Goal: Task Accomplishment & Management: Manage account settings

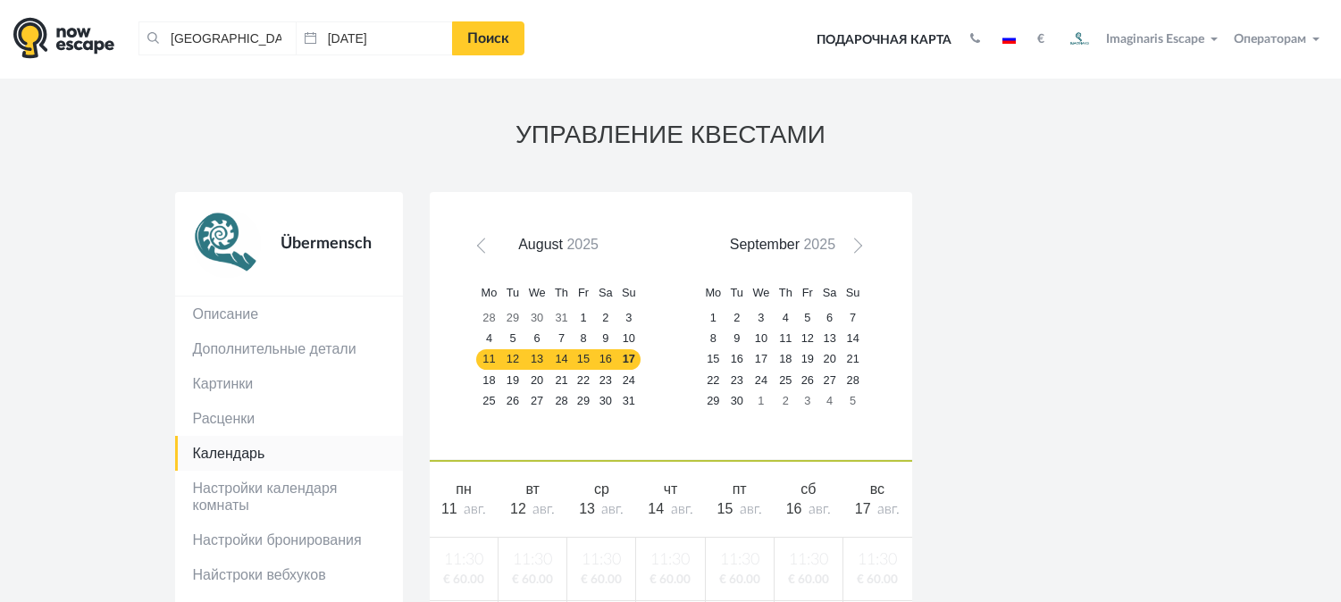
scroll to position [46, 0]
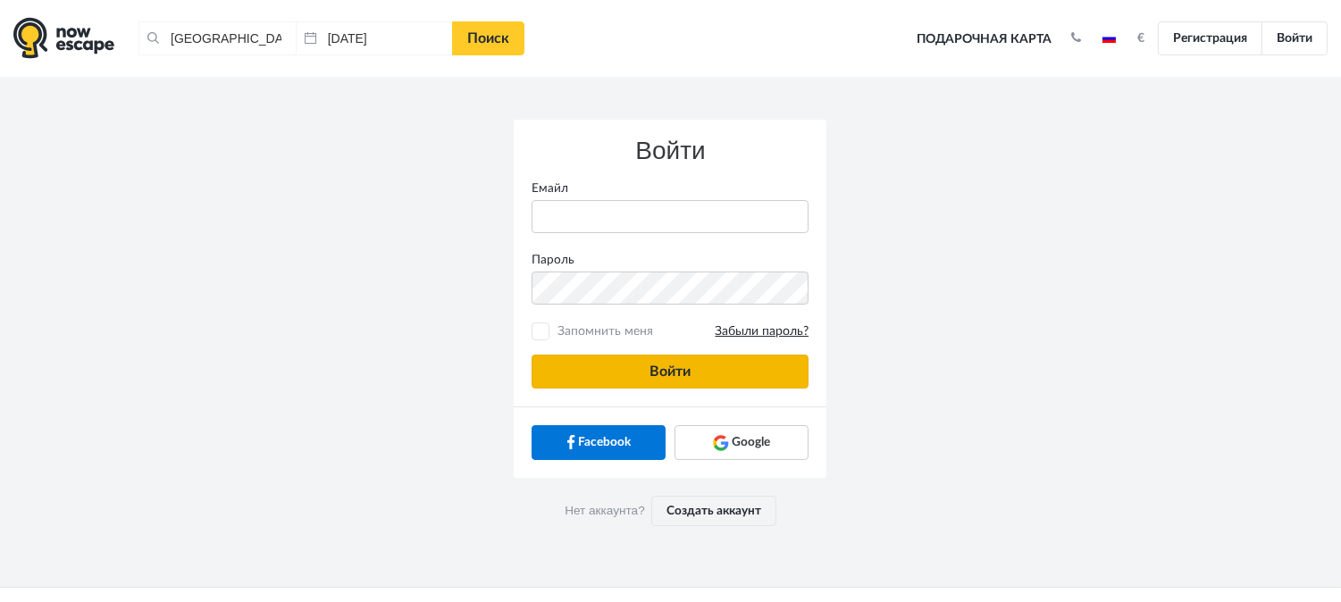
type input "[PERSON_NAME][EMAIL_ADDRESS][DOMAIN_NAME]"
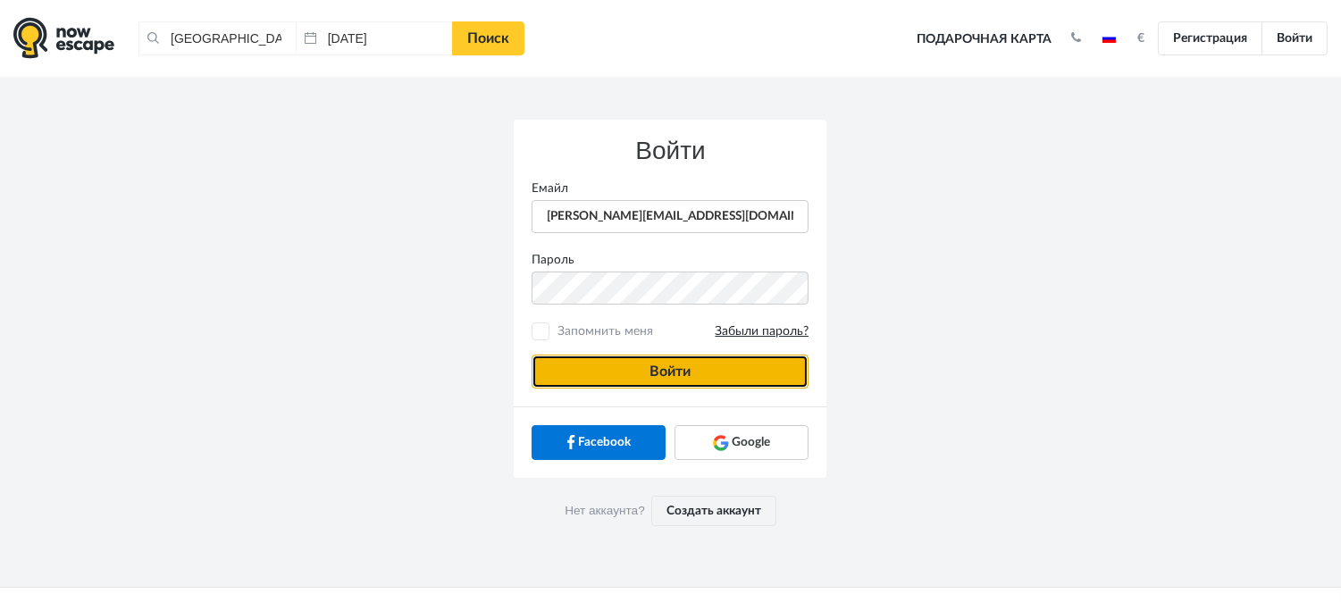
click at [734, 357] on button "Войти" at bounding box center [670, 372] width 277 height 34
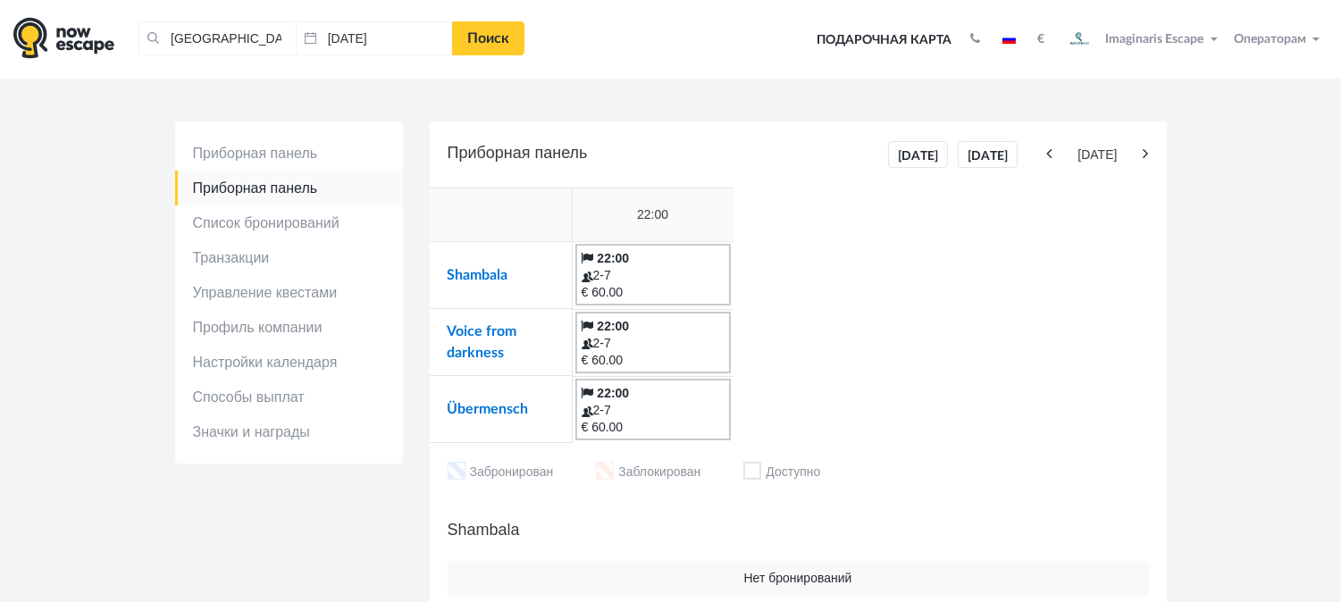
scroll to position [33, 0]
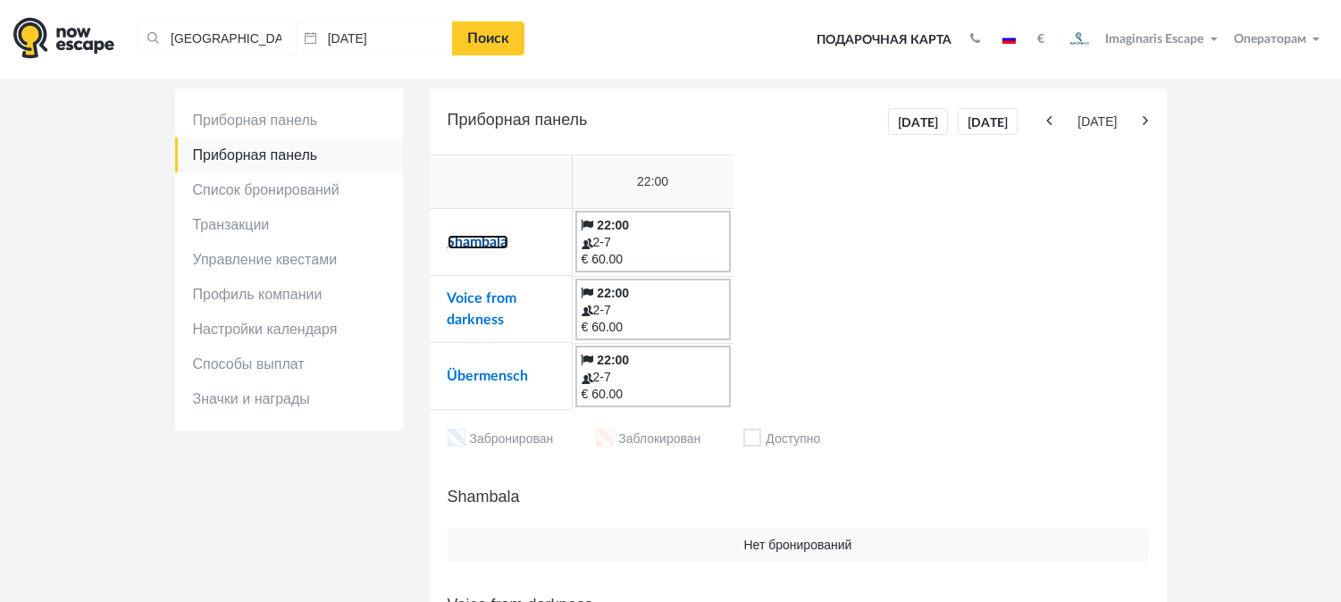
click at [461, 244] on link "Shambala" at bounding box center [478, 242] width 61 height 14
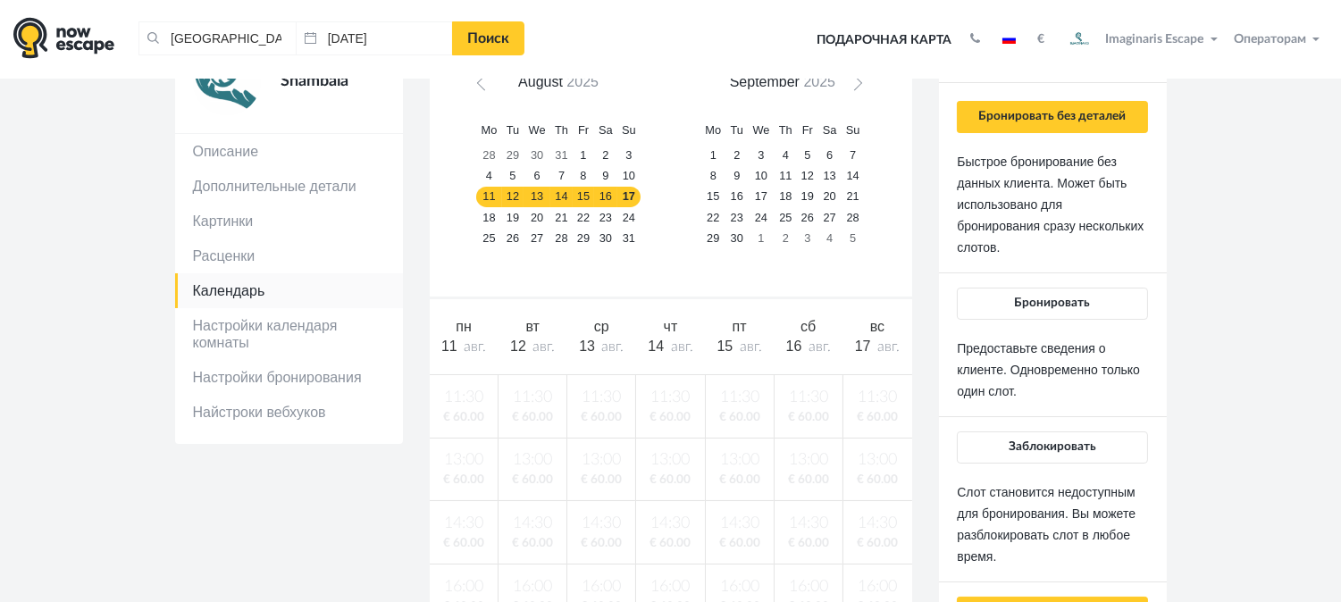
scroll to position [34, 0]
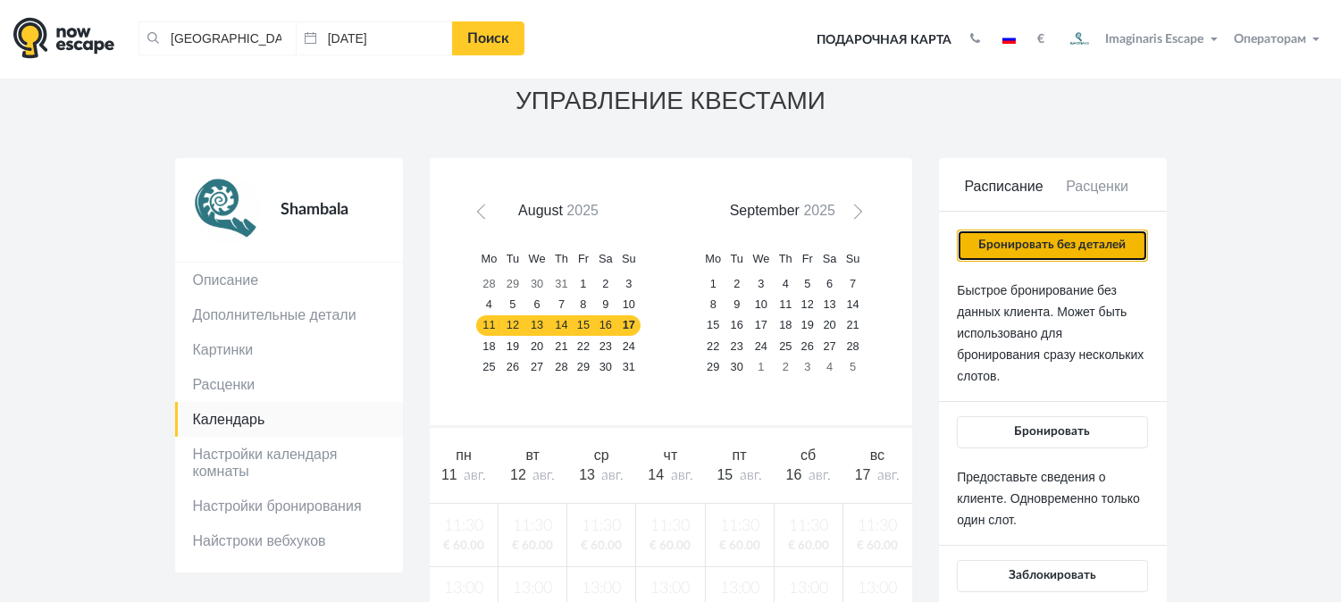
click at [1128, 230] on button "Бронировать без деталей" at bounding box center [1052, 246] width 190 height 32
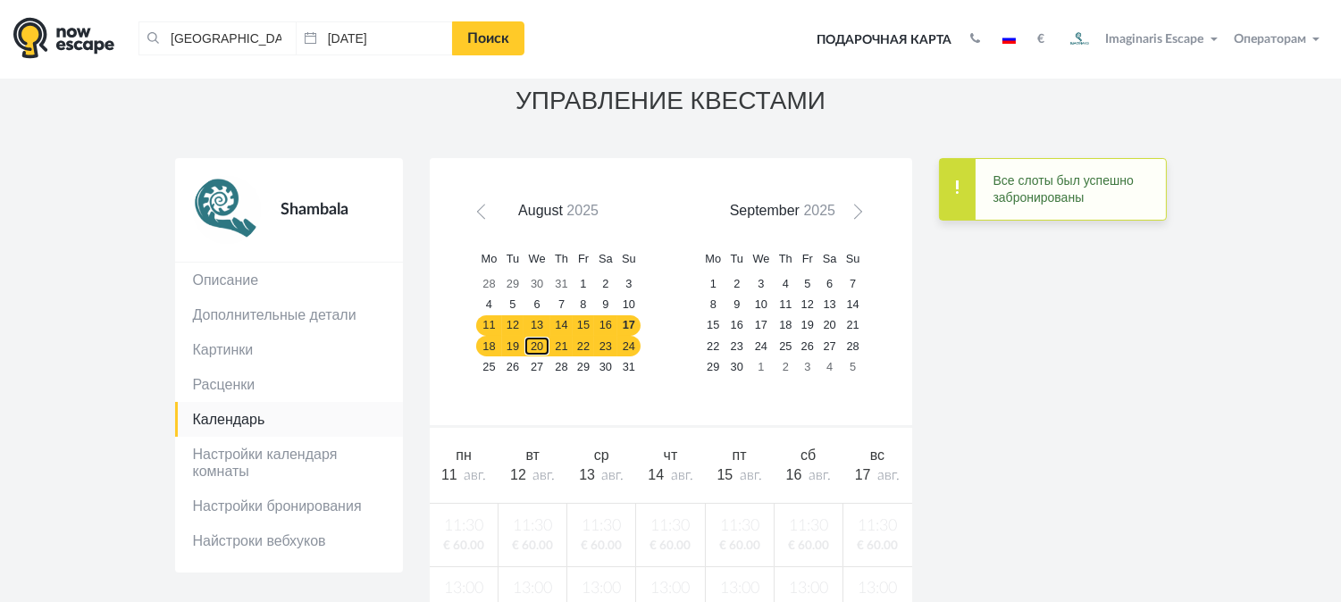
click at [541, 345] on link "20" at bounding box center [537, 346] width 27 height 21
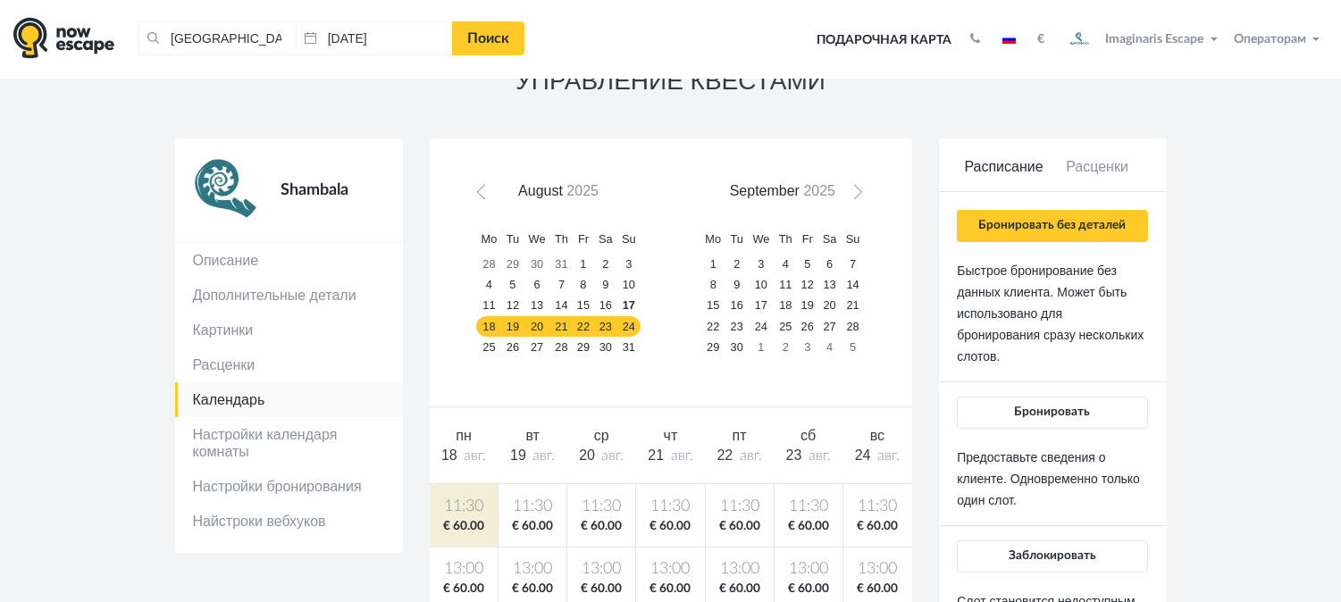
scroll to position [38, 0]
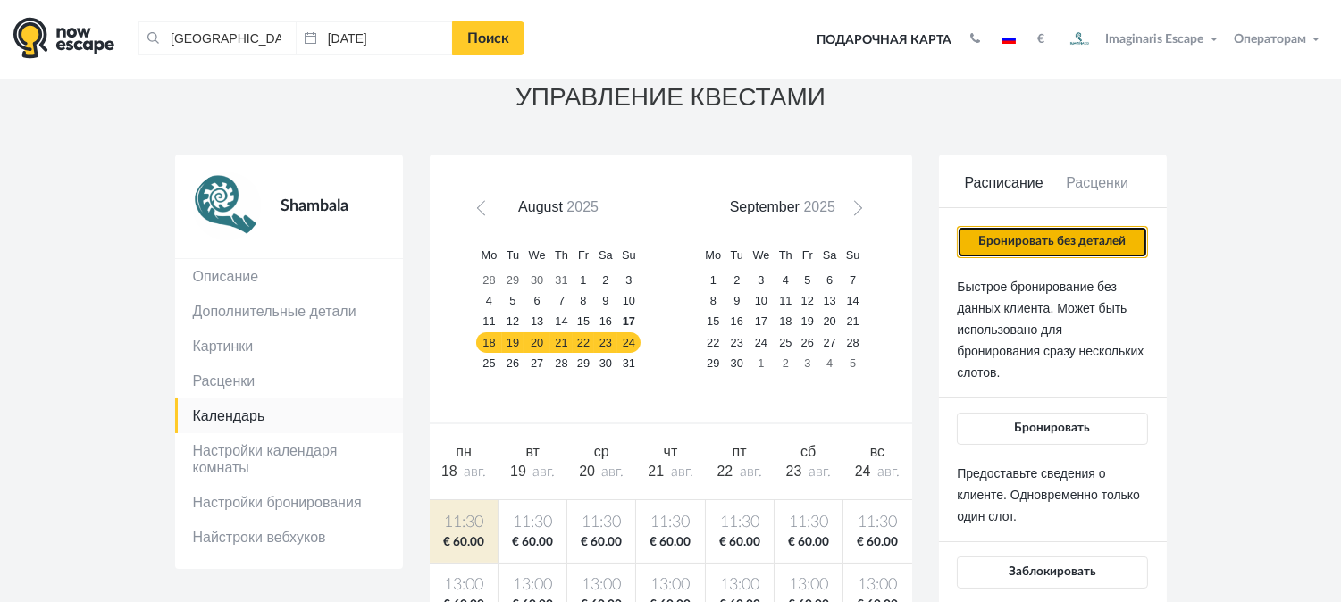
click at [1137, 235] on button "Бронировать без деталей" at bounding box center [1052, 242] width 190 height 32
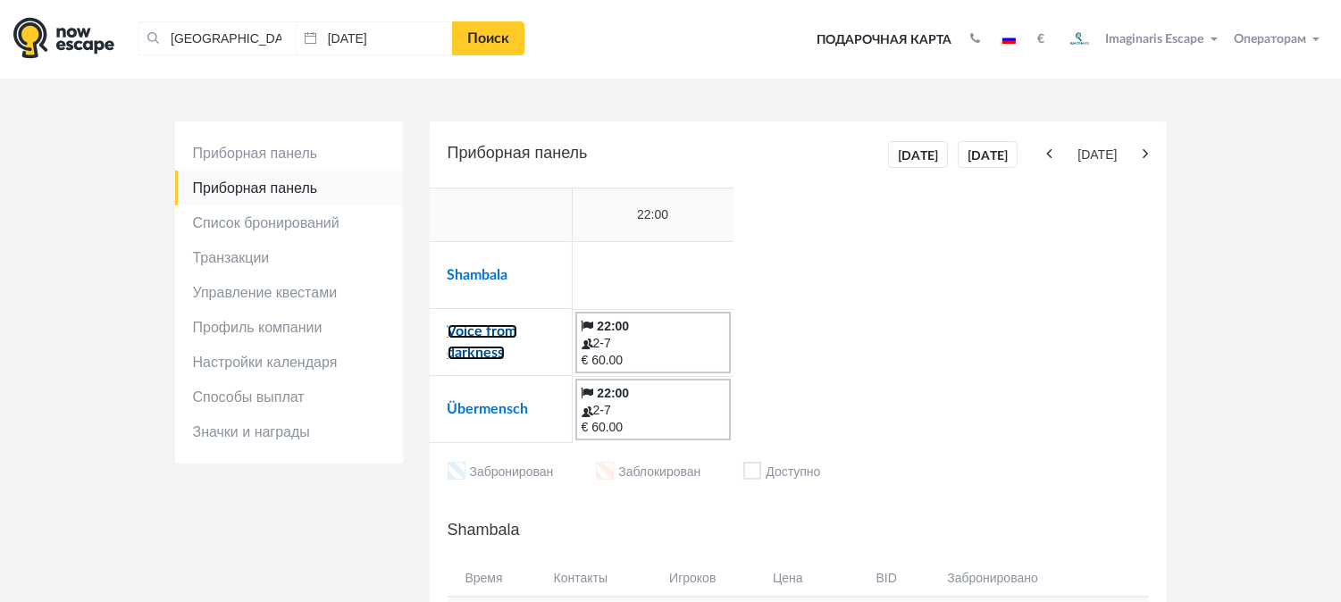
click at [490, 326] on link "Voice from darkness" at bounding box center [483, 342] width 70 height 36
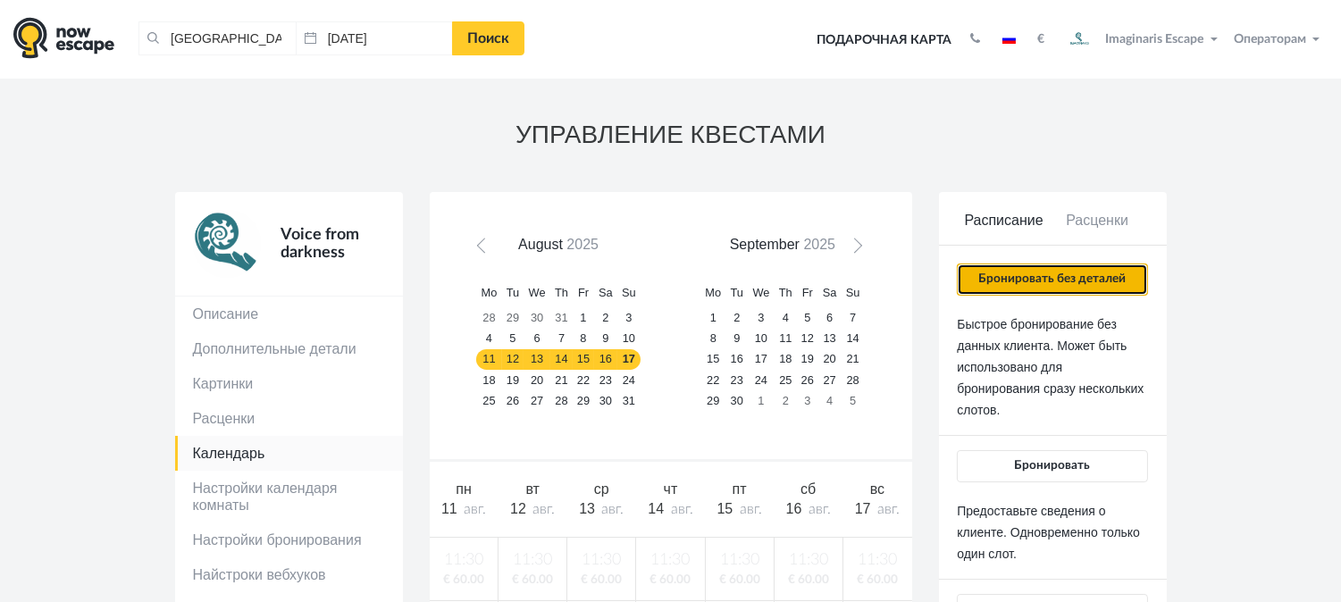
click at [1131, 277] on button "Бронировать без деталей" at bounding box center [1052, 280] width 190 height 32
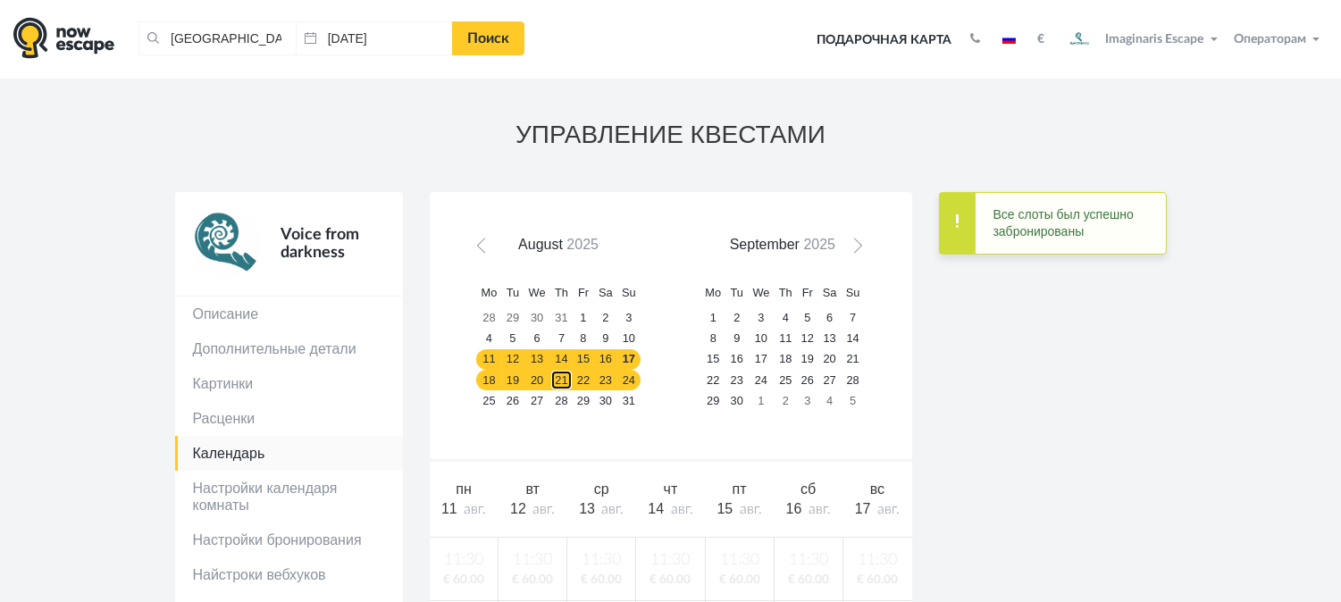
click at [558, 378] on link "21" at bounding box center [561, 380] width 22 height 21
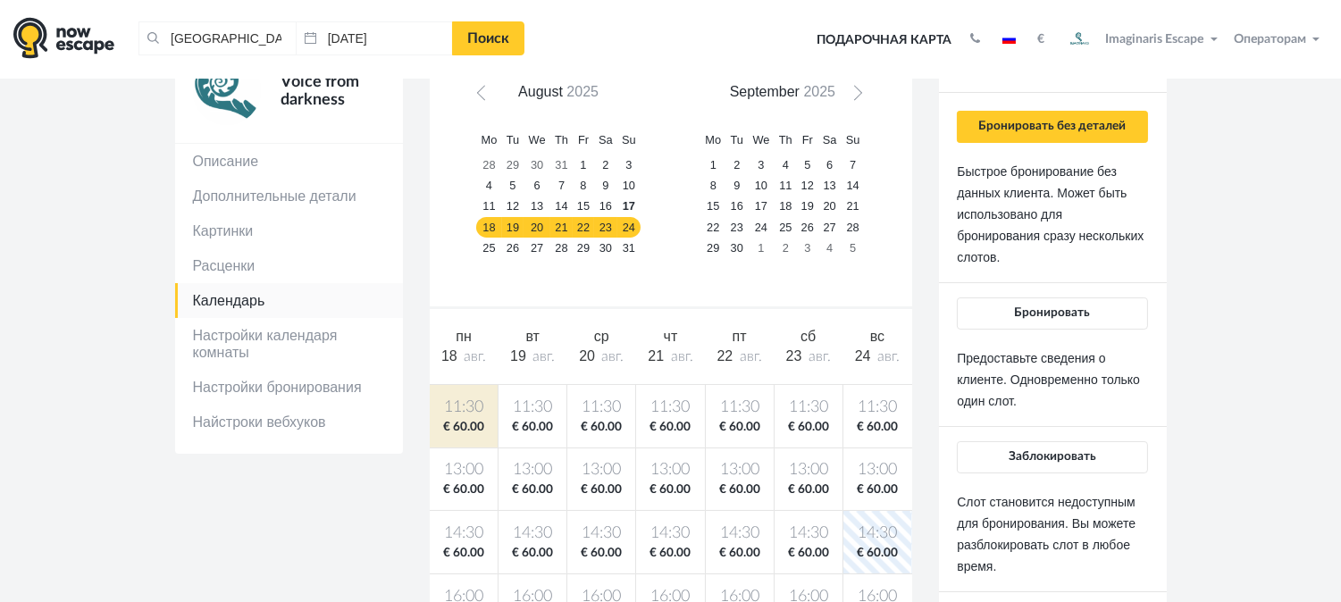
scroll to position [128, 0]
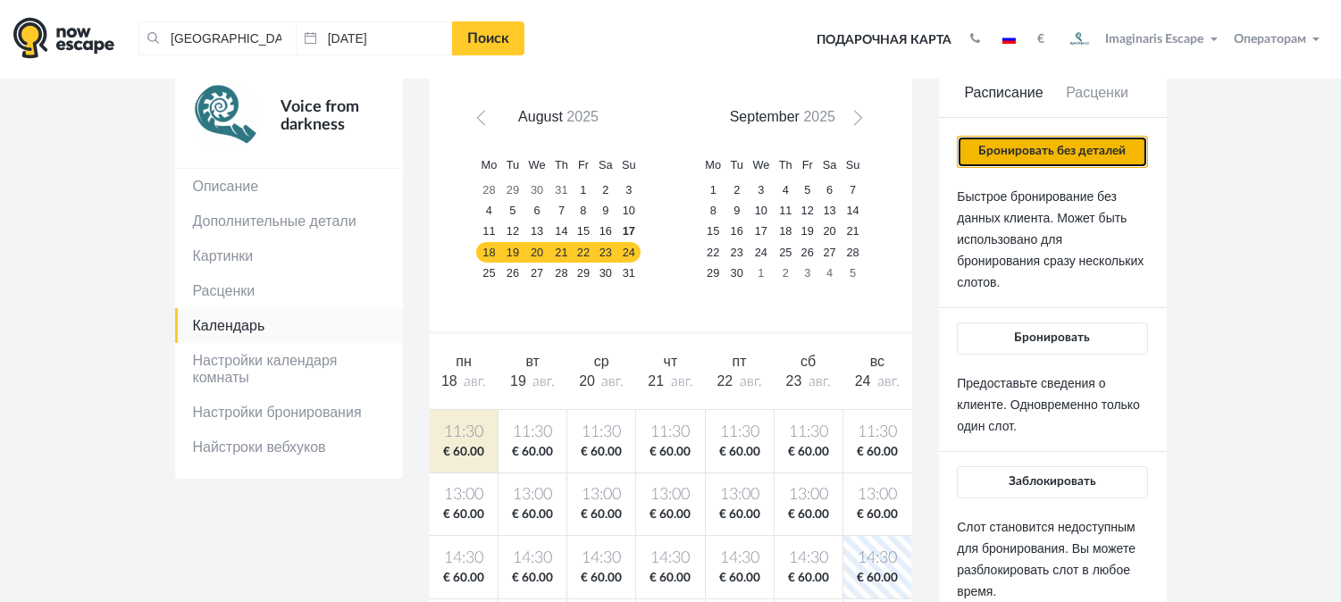
click at [1112, 164] on button "Бронировать без деталей" at bounding box center [1052, 152] width 190 height 32
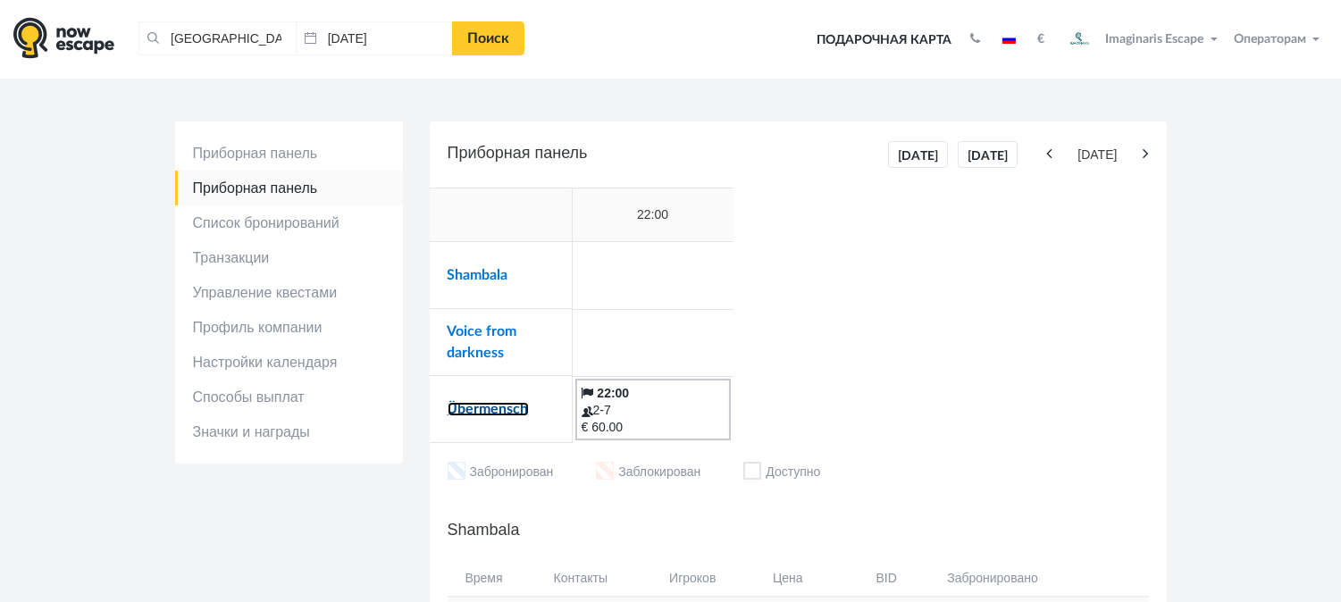
click at [513, 402] on link "Übermensch" at bounding box center [488, 409] width 81 height 14
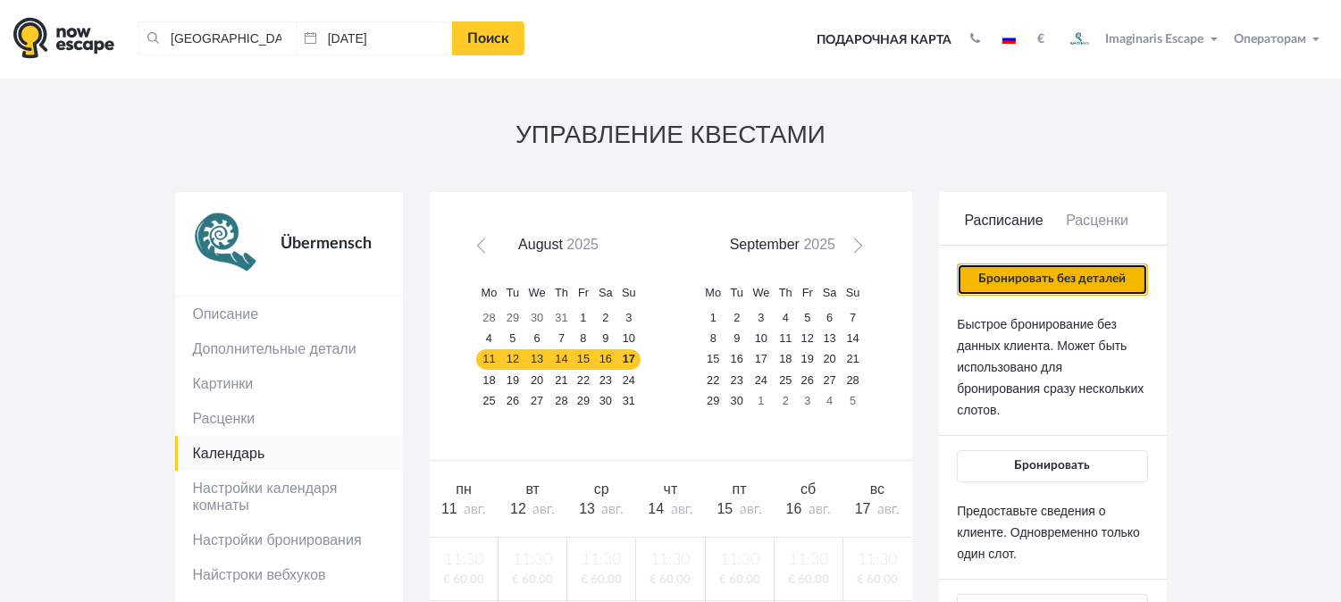
click at [1118, 269] on button "Бронировать без деталей" at bounding box center [1052, 280] width 190 height 32
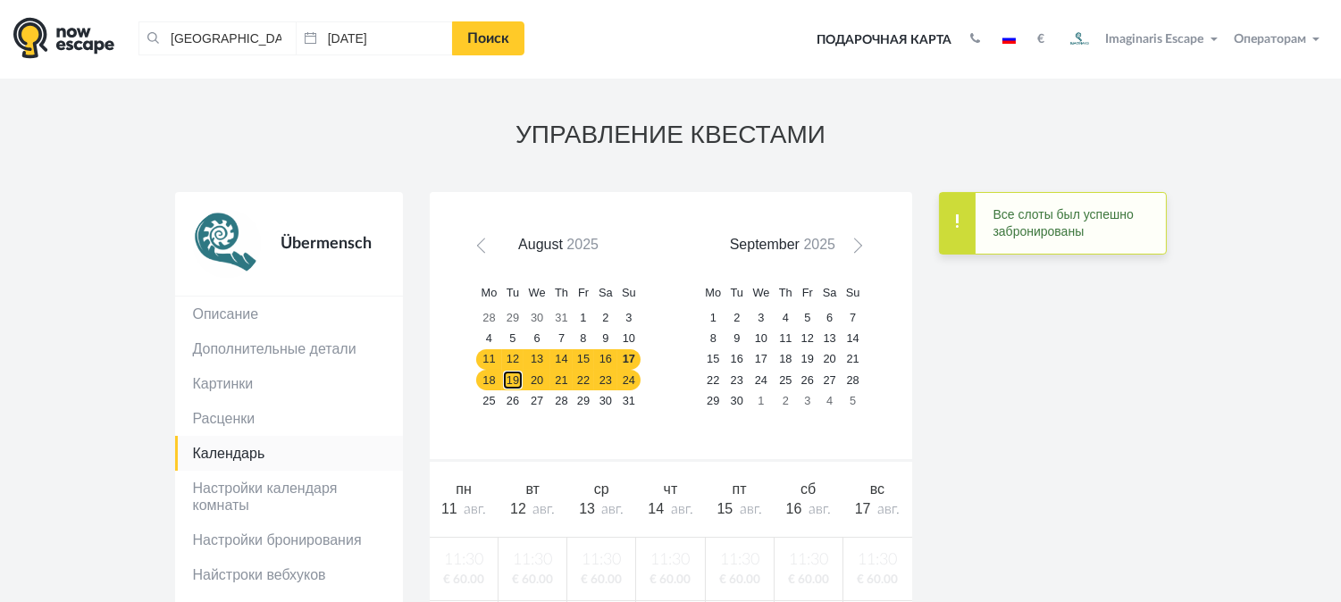
click at [506, 373] on link "19" at bounding box center [513, 380] width 22 height 21
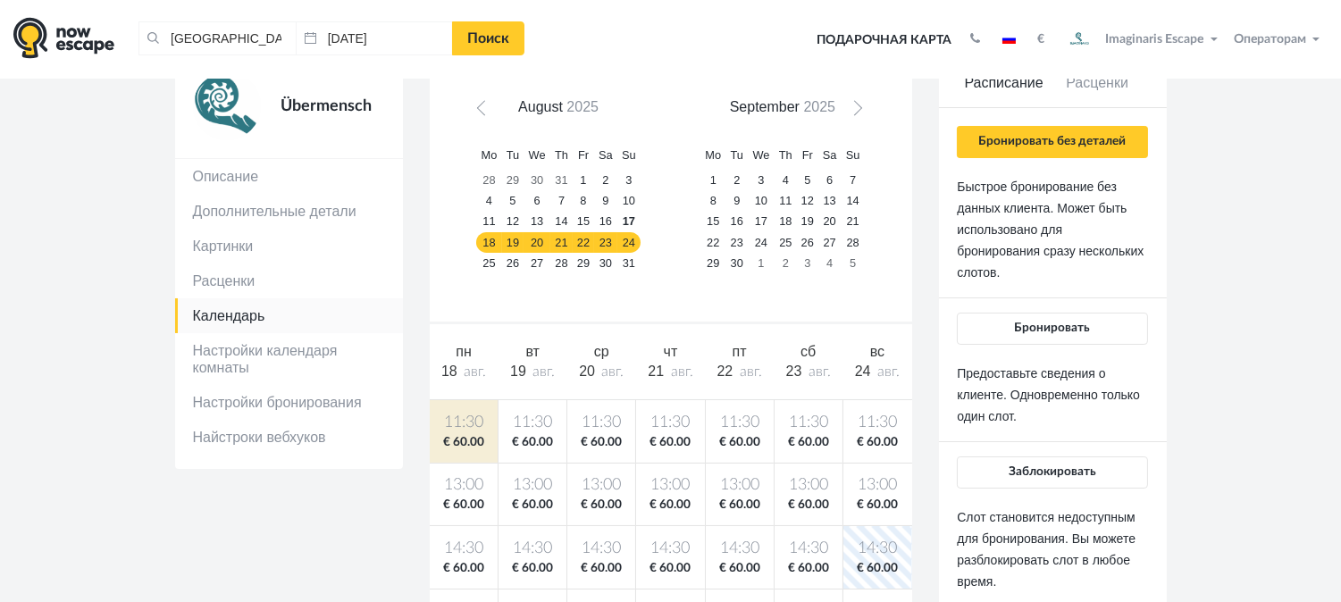
scroll to position [135, 0]
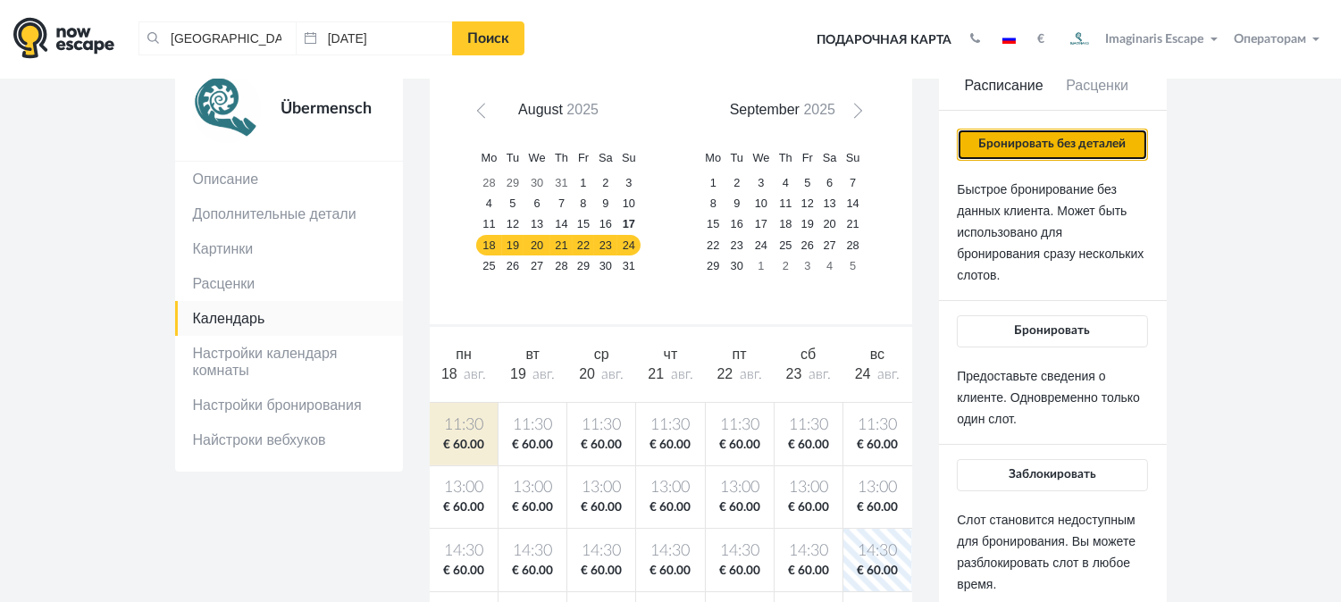
click at [1133, 157] on button "Бронировать без деталей" at bounding box center [1052, 145] width 190 height 32
